Goal: Navigation & Orientation: Understand site structure

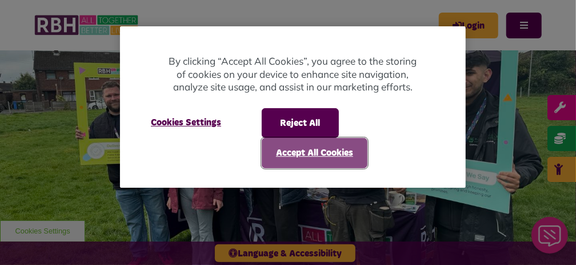
click at [301, 162] on button "Accept All Cookies" at bounding box center [315, 153] width 106 height 30
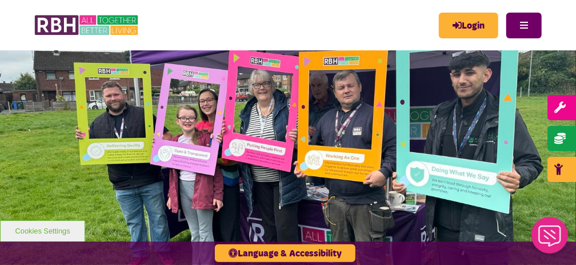
click at [530, 31] on button "Menu" at bounding box center [524, 26] width 35 height 26
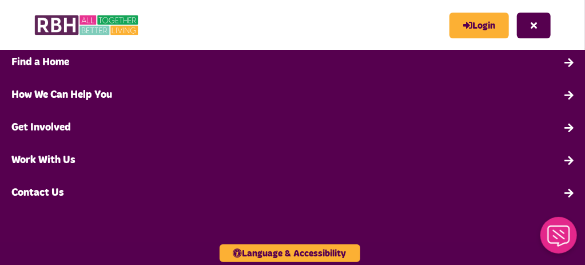
scroll to position [150, 0]
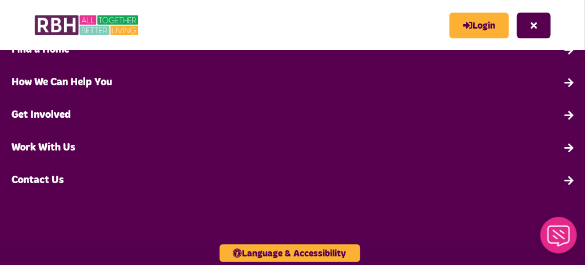
click at [57, 184] on link "Contact Us" at bounding box center [292, 180] width 585 height 33
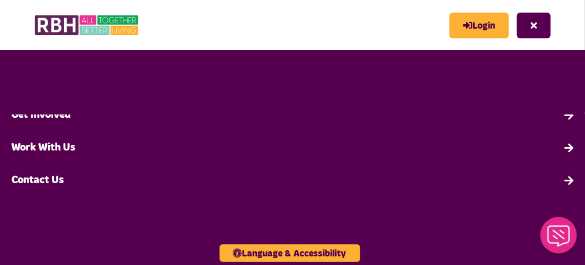
click at [554, 181] on link "Contact Us" at bounding box center [292, 180] width 585 height 33
click at [566, 179] on link "Contact Us" at bounding box center [292, 180] width 585 height 33
click at [18, 176] on link "Contact Us" at bounding box center [292, 180] width 585 height 33
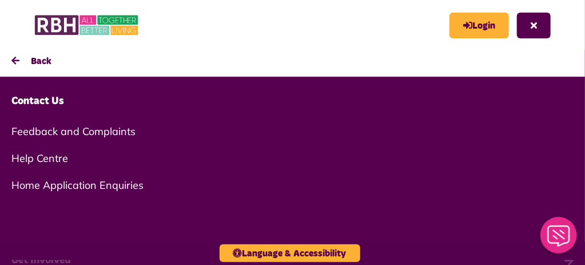
scroll to position [0, 0]
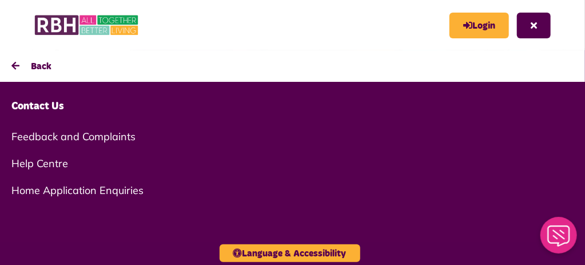
click at [17, 62] on button "Back" at bounding box center [292, 65] width 585 height 31
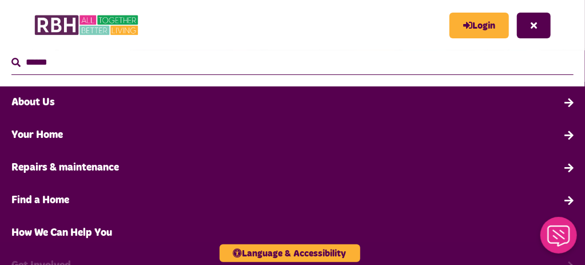
click at [557, 98] on link "About Us" at bounding box center [292, 102] width 585 height 33
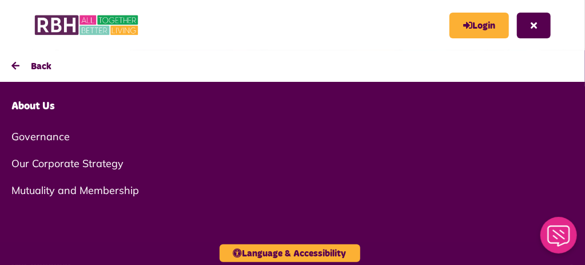
click at [38, 62] on button "Back" at bounding box center [292, 65] width 585 height 31
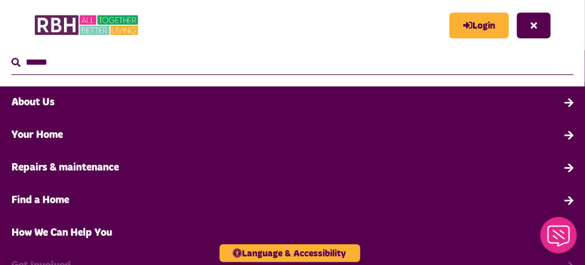
click at [35, 134] on link "Your Home" at bounding box center [292, 135] width 585 height 33
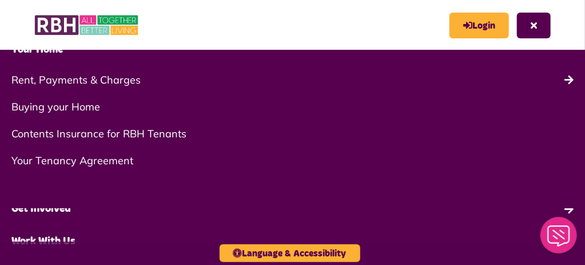
scroll to position [114, 0]
